Goal: Navigation & Orientation: Find specific page/section

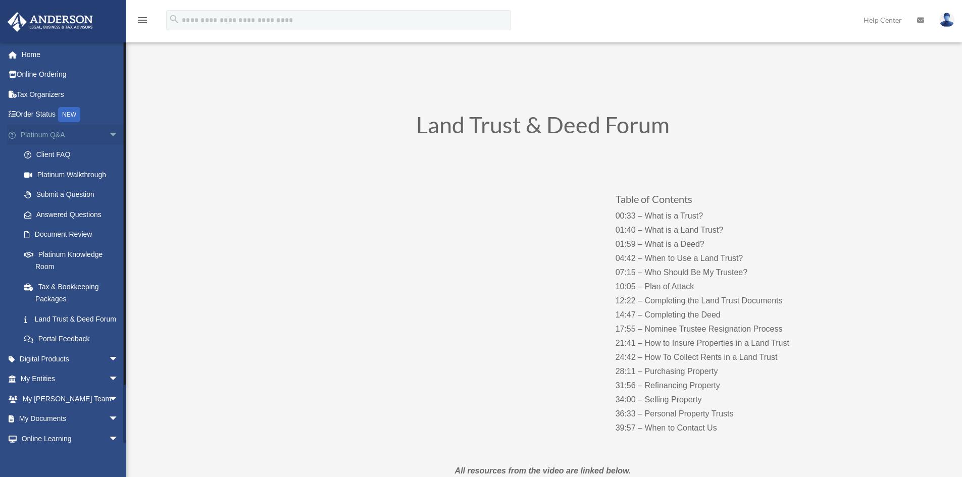
click at [109, 132] on span "arrow_drop_down" at bounding box center [119, 135] width 20 height 21
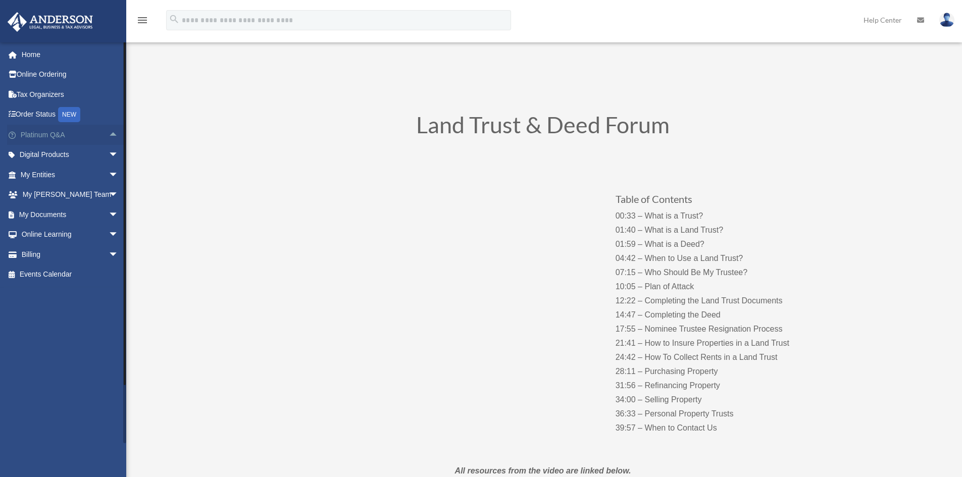
click at [111, 132] on span "arrow_drop_up" at bounding box center [119, 135] width 20 height 21
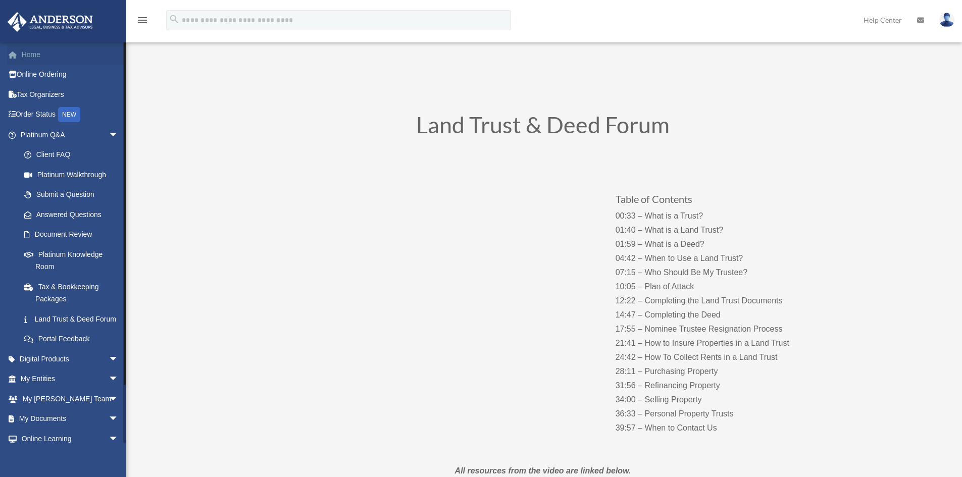
click at [21, 53] on span at bounding box center [18, 54] width 8 height 7
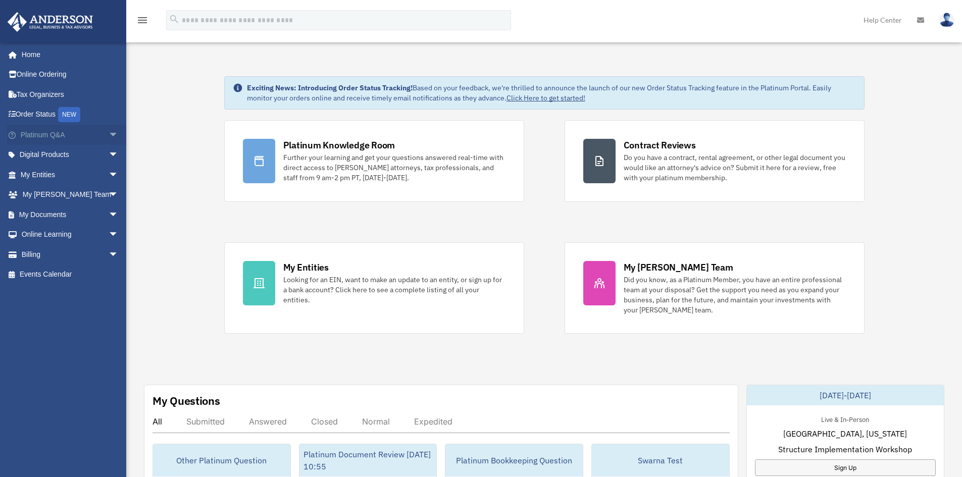
click at [110, 133] on span "arrow_drop_down" at bounding box center [119, 135] width 20 height 21
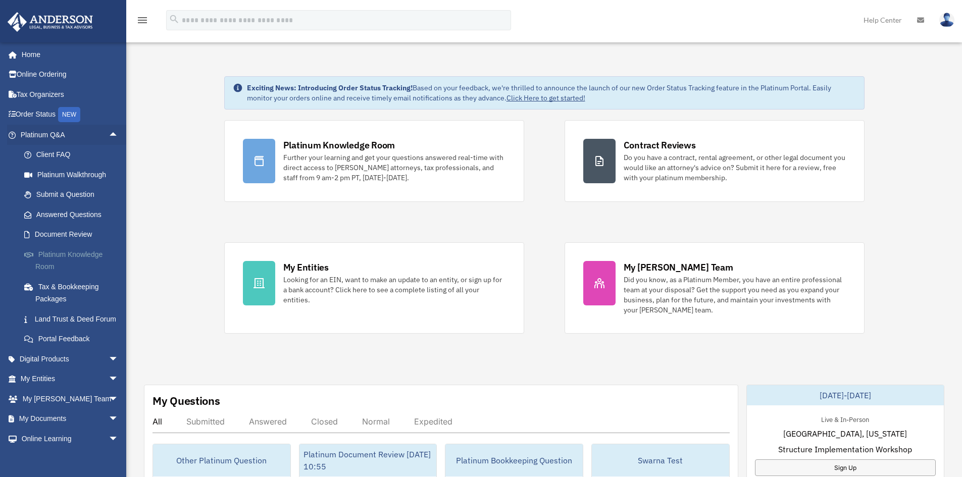
click at [65, 255] on link "Platinum Knowledge Room" at bounding box center [74, 260] width 120 height 32
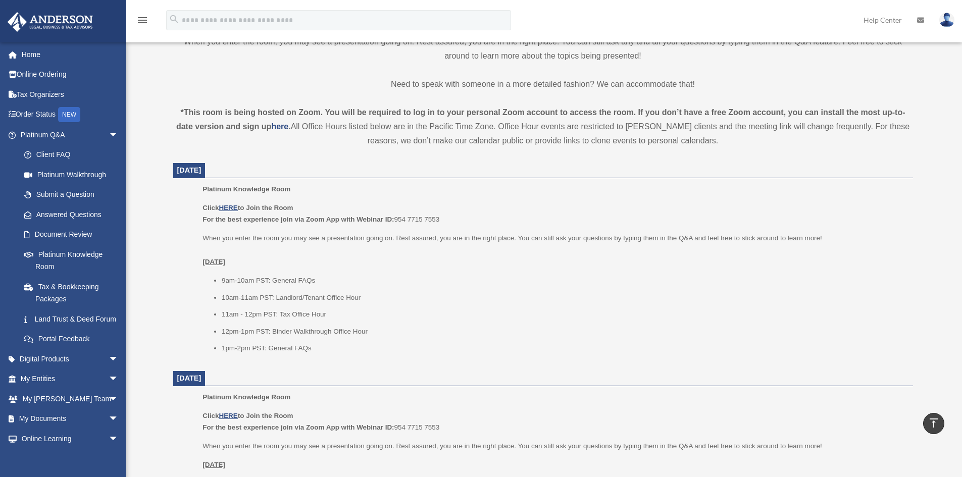
scroll to position [303, 0]
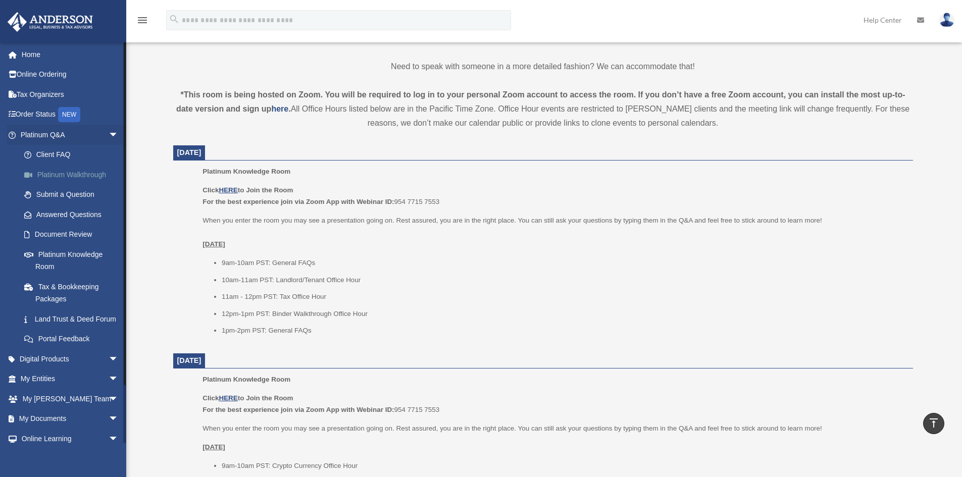
click at [90, 174] on link "Platinum Walkthrough" at bounding box center [74, 175] width 120 height 20
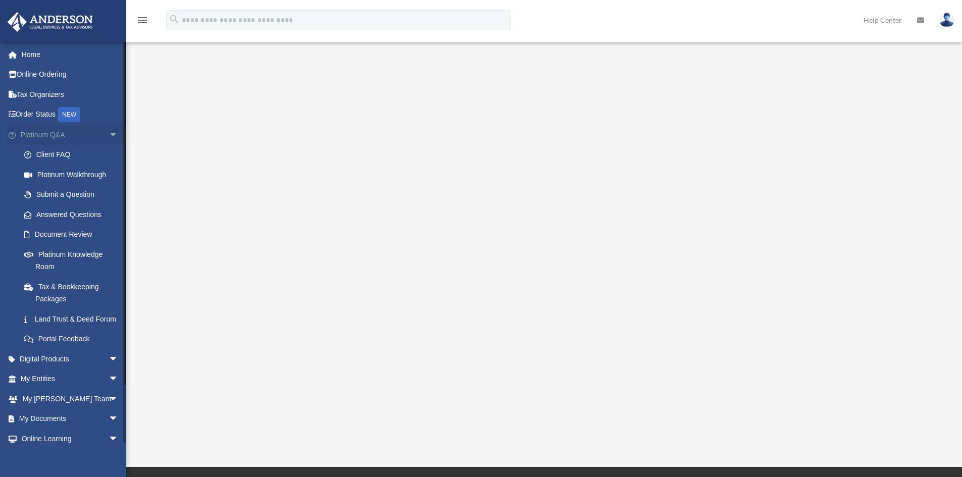
click at [112, 133] on span "arrow_drop_down" at bounding box center [119, 135] width 20 height 21
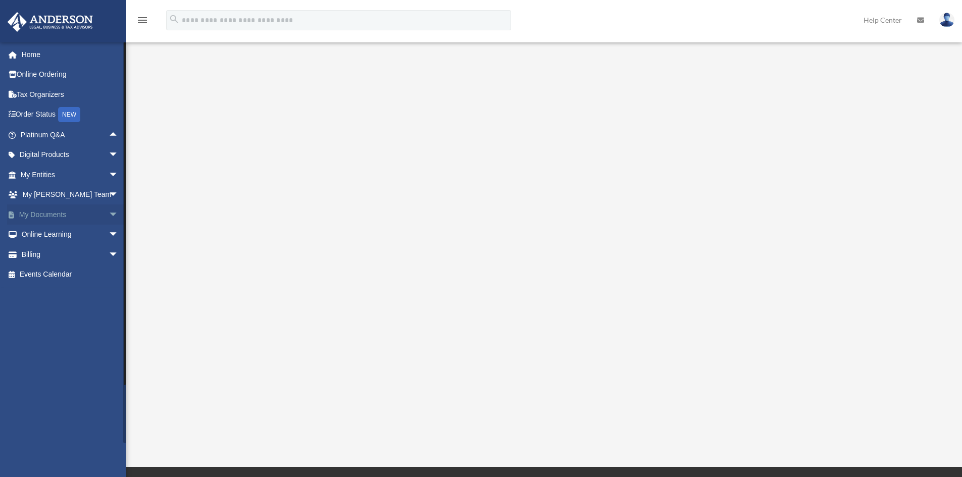
click at [109, 212] on span "arrow_drop_down" at bounding box center [119, 214] width 20 height 21
click at [67, 278] on link "Forms Library" at bounding box center [74, 275] width 120 height 20
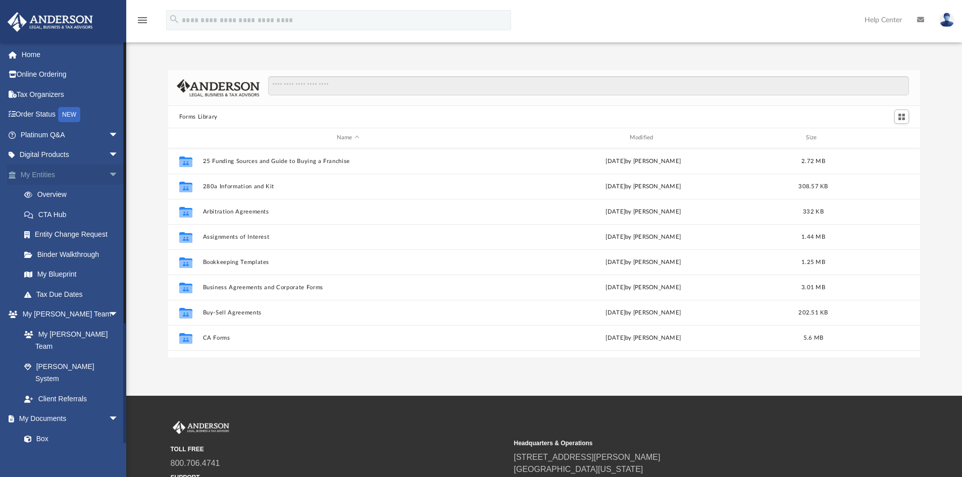
scroll to position [222, 744]
click at [109, 175] on span "arrow_drop_down" at bounding box center [119, 175] width 20 height 21
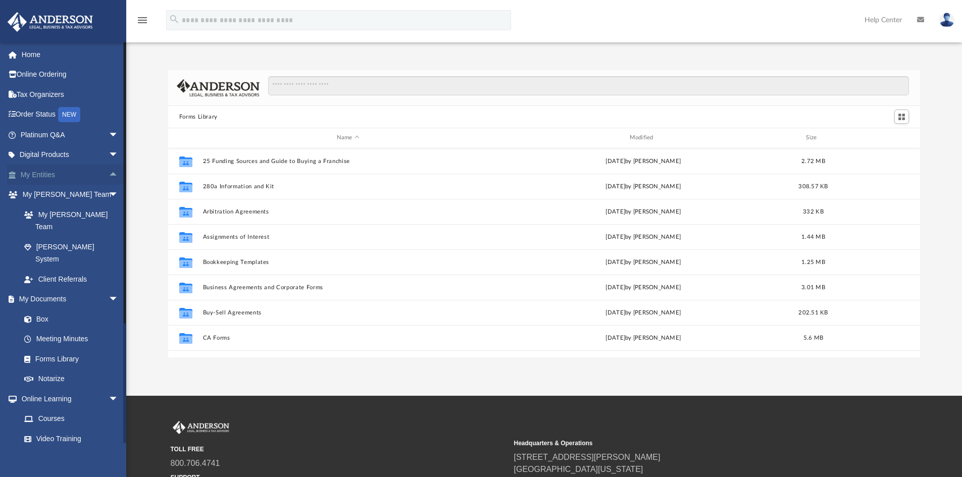
click at [109, 175] on span "arrow_drop_up" at bounding box center [119, 175] width 20 height 21
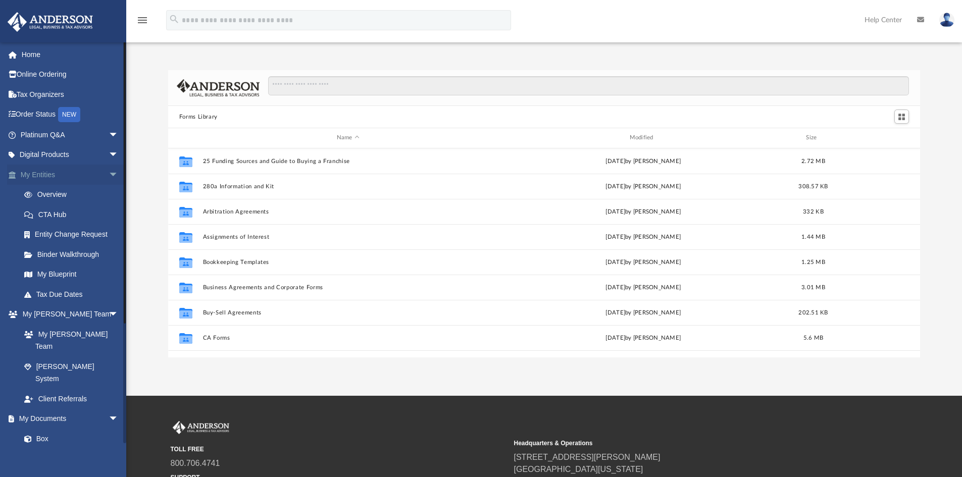
click at [109, 175] on span "arrow_drop_down" at bounding box center [119, 175] width 20 height 21
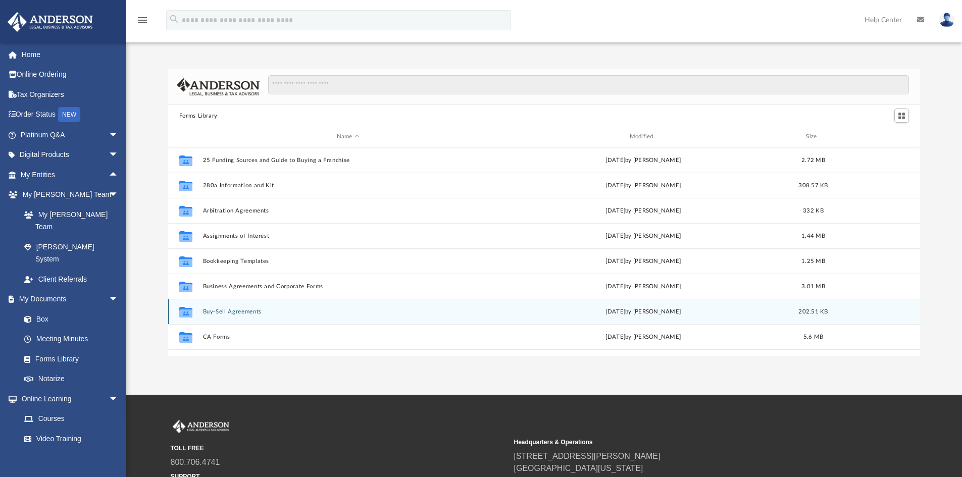
scroll to position [0, 0]
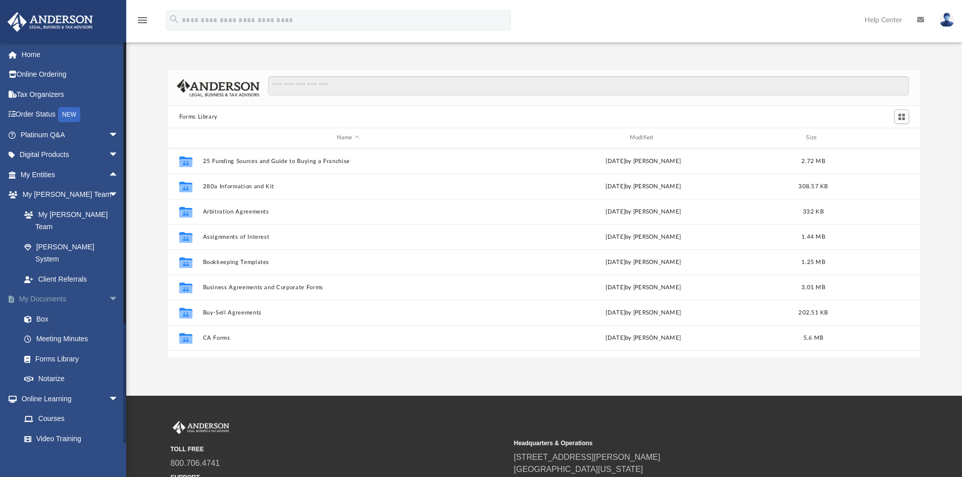
click at [111, 289] on span "arrow_drop_down" at bounding box center [119, 299] width 20 height 21
click at [109, 309] on span "arrow_drop_down" at bounding box center [119, 319] width 20 height 21
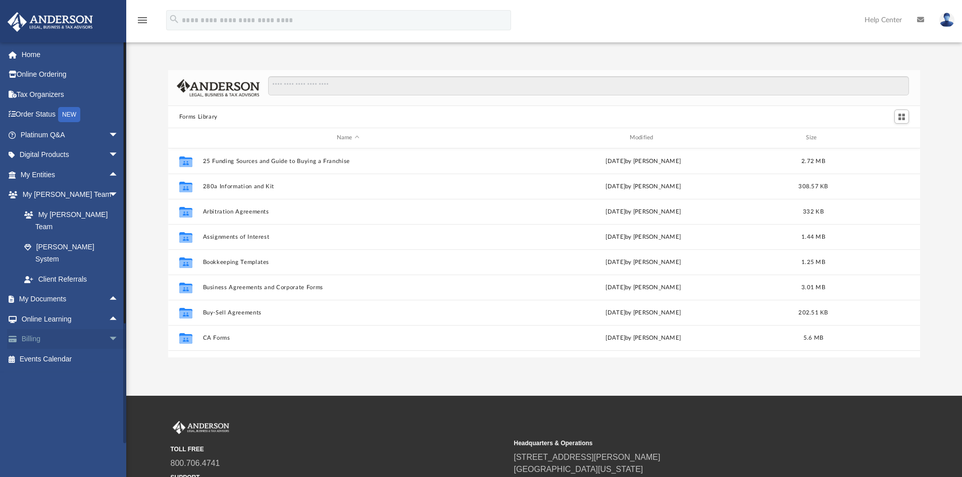
click at [20, 329] on link "Billing arrow_drop_down" at bounding box center [70, 339] width 127 height 20
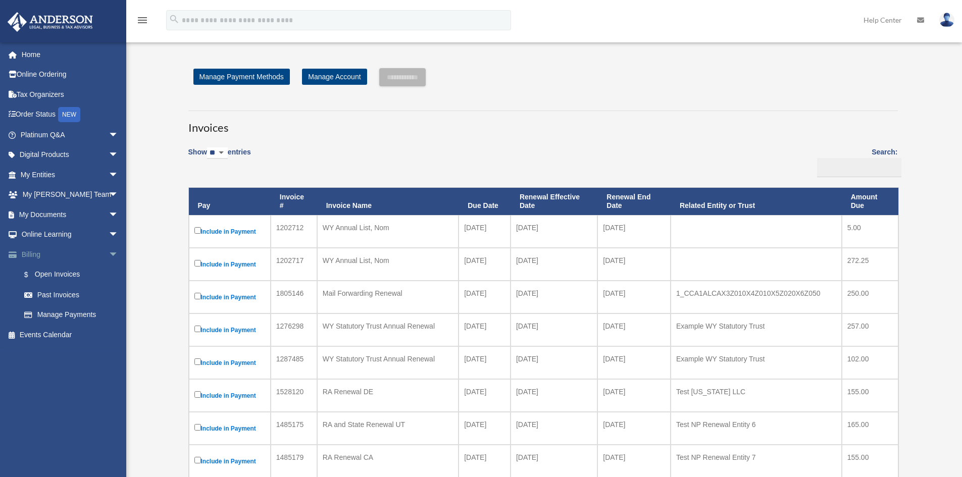
click at [109, 253] on span "arrow_drop_down" at bounding box center [119, 254] width 20 height 21
click at [109, 232] on span "arrow_drop_down" at bounding box center [119, 235] width 20 height 21
